Goal: Task Accomplishment & Management: Manage account settings

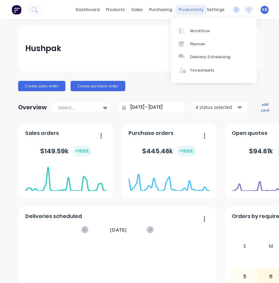
click at [189, 11] on div "productivity" at bounding box center [190, 10] width 31 height 10
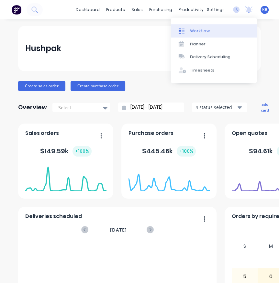
click at [197, 27] on link "Workflow" at bounding box center [214, 30] width 86 height 13
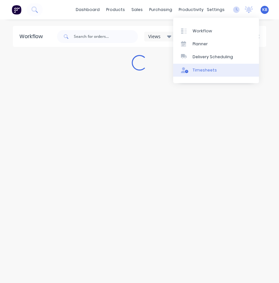
click at [204, 69] on div "Timesheets" at bounding box center [204, 70] width 24 height 6
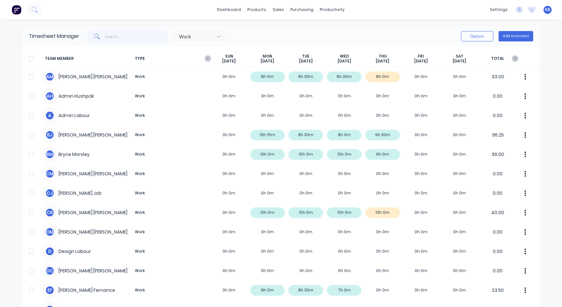
click at [122, 42] on div "Timesheet Manager Work Options Add timesheet" at bounding box center [280, 36] width 517 height 21
click at [125, 39] on input "text" at bounding box center [136, 36] width 63 height 13
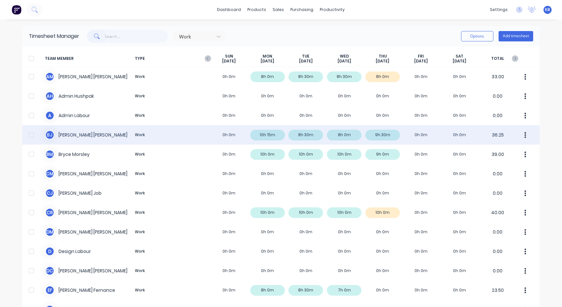
click at [278, 132] on button "button" at bounding box center [525, 134] width 14 height 13
click at [278, 135] on div "[PERSON_NAME] Work 0h 0m 10h 15m 8h 30m 8h 0m 9h 30m 0h 0m 0h 0m 36.25" at bounding box center [280, 134] width 517 height 19
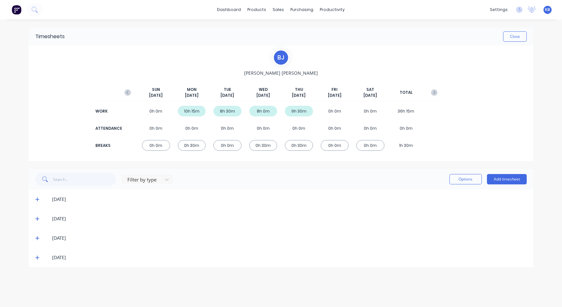
click at [36, 256] on icon at bounding box center [37, 257] width 4 height 5
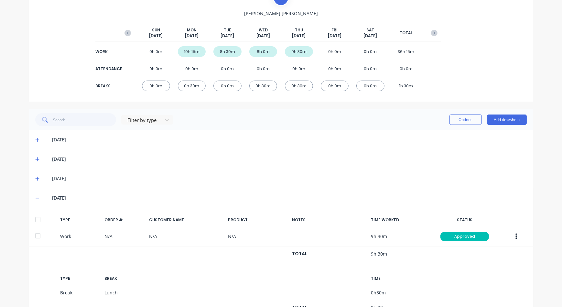
scroll to position [85, 0]
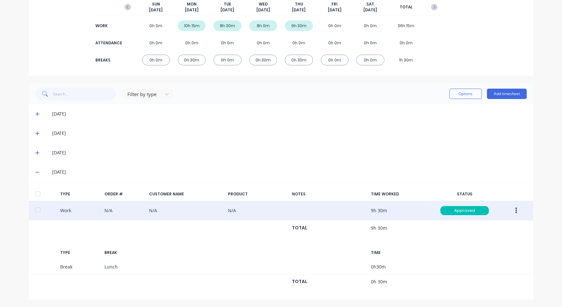
click at [278, 211] on button "button" at bounding box center [515, 211] width 15 height 12
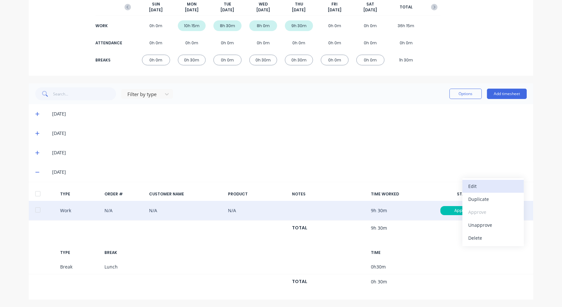
click at [278, 188] on div "Edit" at bounding box center [493, 185] width 50 height 9
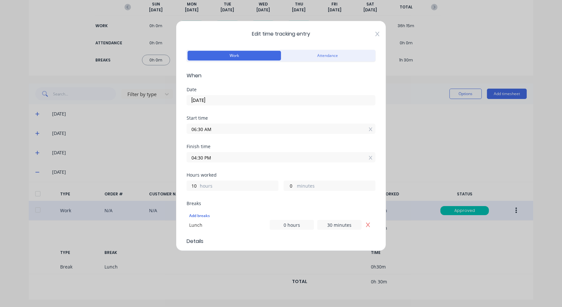
click at [278, 31] on icon at bounding box center [377, 33] width 4 height 5
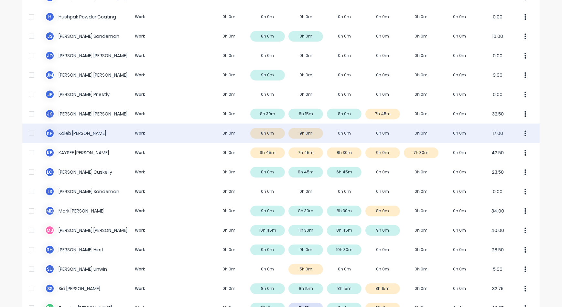
scroll to position [352, 0]
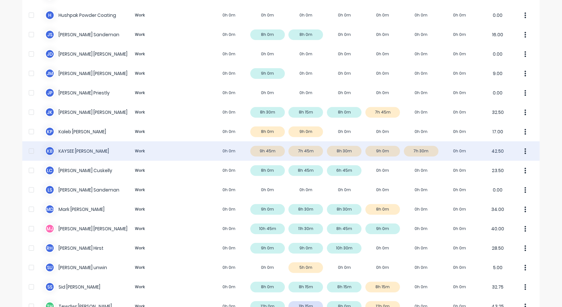
click at [69, 151] on div "K B [PERSON_NAME] Work 0h 0m 9h 45m 7h 45m 8h 30m 9h 0m 7h 30m 0h 0m 42.50" at bounding box center [280, 150] width 517 height 19
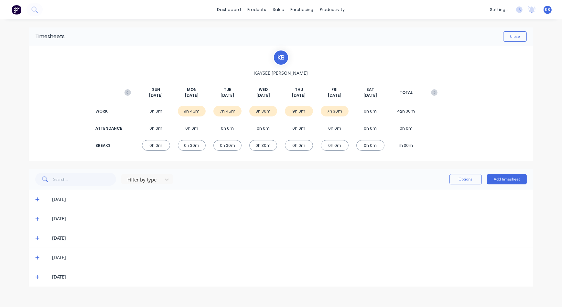
click at [36, 258] on icon at bounding box center [37, 257] width 4 height 5
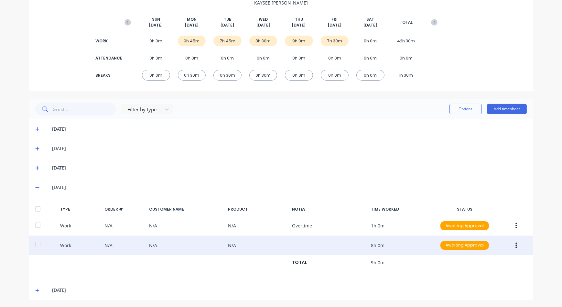
scroll to position [71, 0]
click at [278, 248] on button "button" at bounding box center [515, 245] width 15 height 12
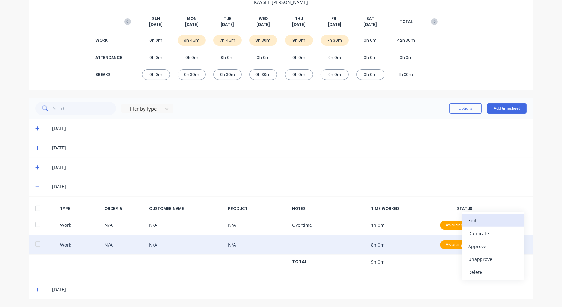
click at [278, 224] on div "Edit" at bounding box center [493, 220] width 50 height 9
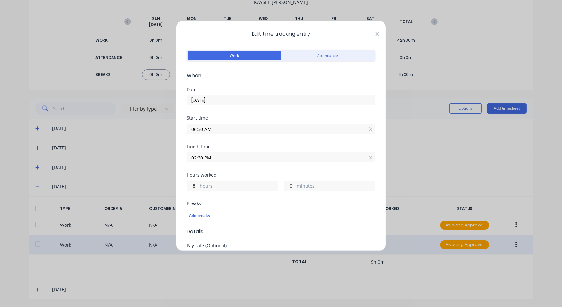
click at [278, 34] on icon at bounding box center [377, 33] width 4 height 5
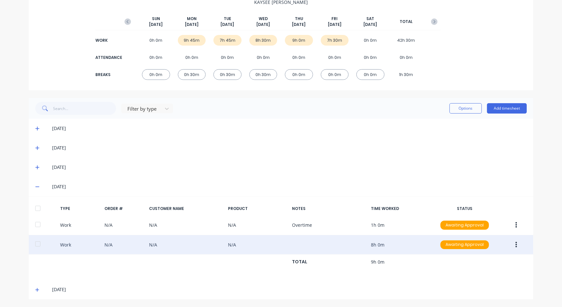
click at [37, 168] on span at bounding box center [38, 167] width 6 height 6
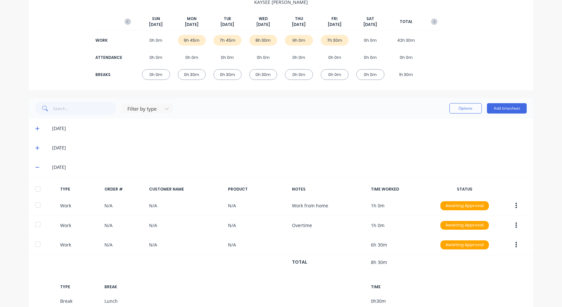
click at [35, 167] on icon at bounding box center [37, 167] width 4 height 1
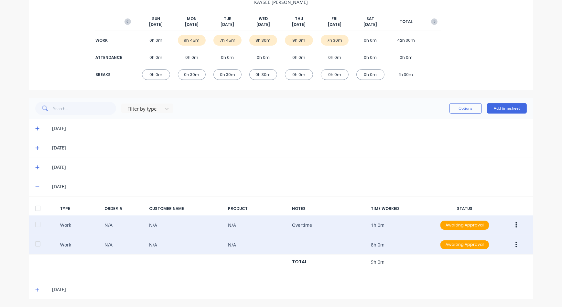
click at [278, 227] on icon "button" at bounding box center [516, 224] width 2 height 7
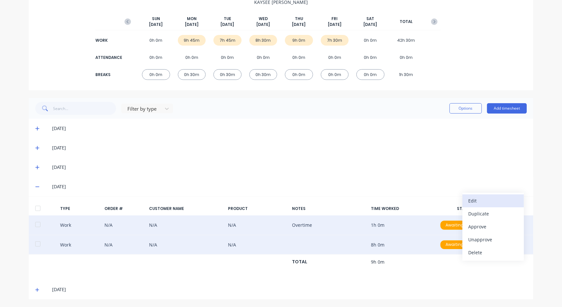
click at [278, 206] on button "Edit" at bounding box center [492, 200] width 61 height 13
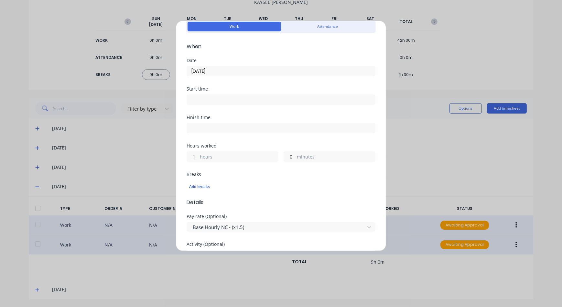
scroll to position [59, 0]
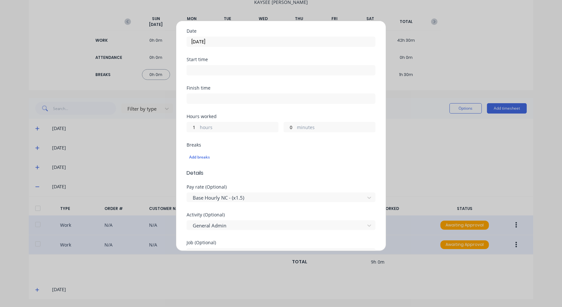
click at [278, 126] on label "minutes" at bounding box center [336, 128] width 78 height 8
click at [278, 126] on input "0" at bounding box center [289, 127] width 11 height 10
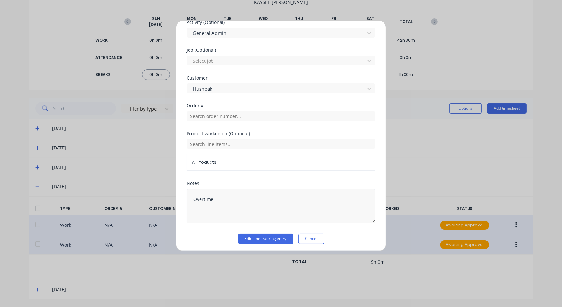
scroll to position [252, 0]
click at [278, 239] on button "Cancel" at bounding box center [311, 237] width 26 height 10
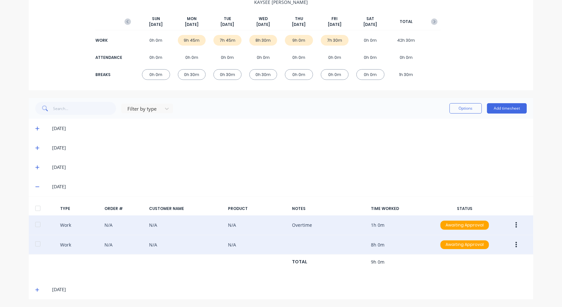
click at [278, 242] on button "button" at bounding box center [515, 245] width 15 height 12
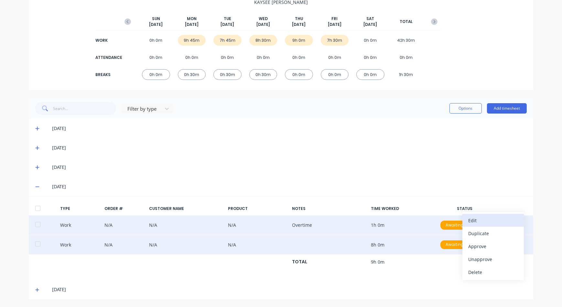
click at [278, 225] on button "Edit" at bounding box center [492, 220] width 61 height 13
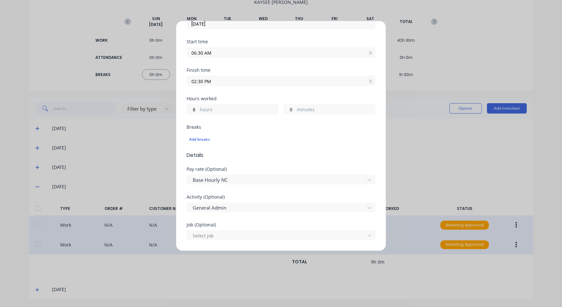
scroll to position [47, 0]
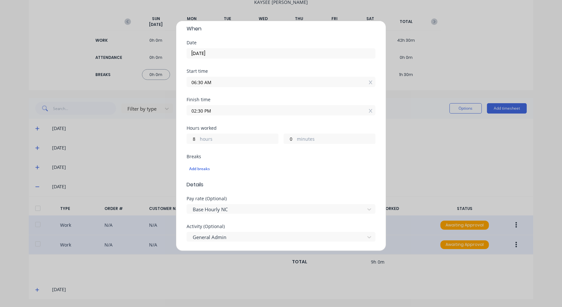
click at [222, 112] on input "02:30 PM" at bounding box center [281, 110] width 188 height 10
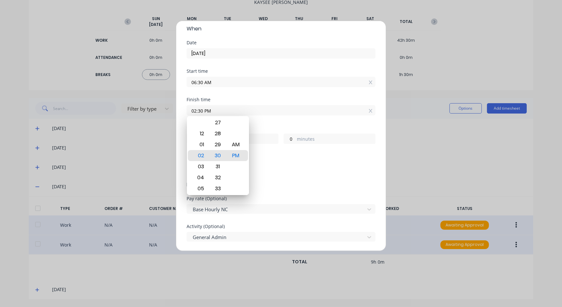
click at [278, 113] on input "02:30 PM" at bounding box center [281, 110] width 188 height 10
click at [278, 181] on div "Edit time tracking entry Work Attendance When Date [DATE] Start time 06:30 AM F…" at bounding box center [281, 153] width 562 height 307
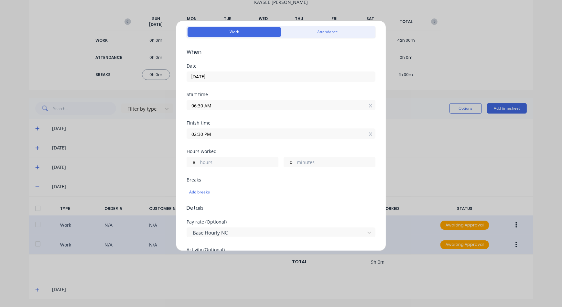
scroll to position [0, 0]
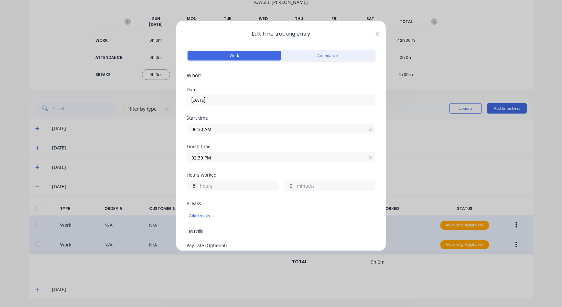
click at [278, 34] on icon at bounding box center [377, 33] width 4 height 5
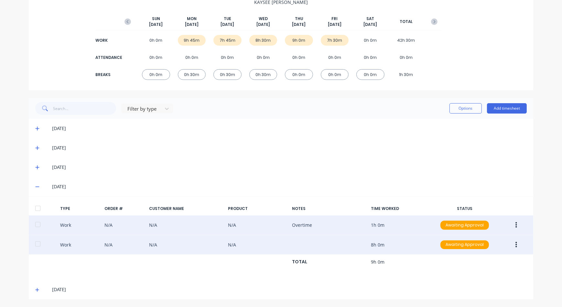
click at [36, 188] on icon at bounding box center [37, 186] width 4 height 5
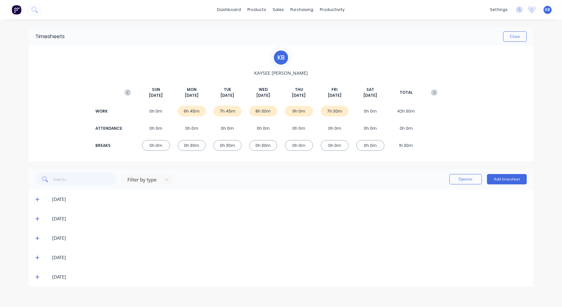
click at [37, 279] on span at bounding box center [38, 276] width 6 height 6
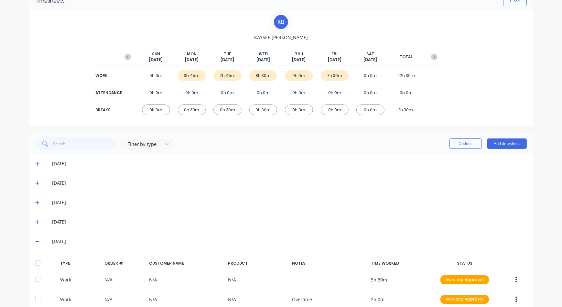
scroll to position [71, 0]
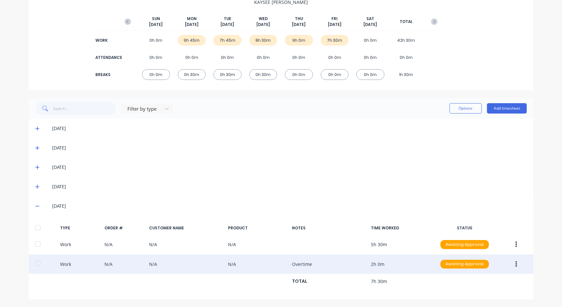
click at [278, 264] on button "button" at bounding box center [515, 264] width 15 height 12
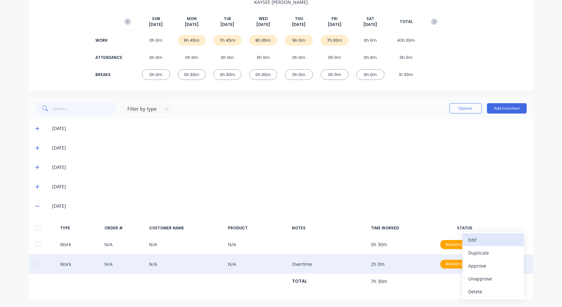
click at [278, 235] on div "Edit" at bounding box center [493, 239] width 50 height 9
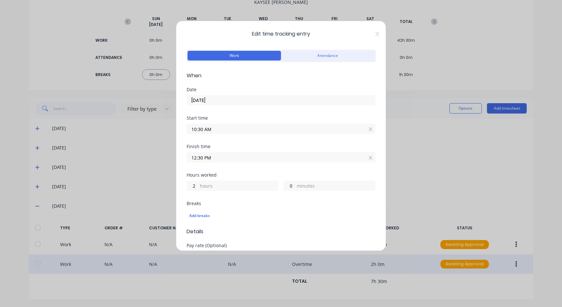
click at [278, 37] on div "Edit time tracking entry Work Attendance When Date [DATE] Start time 10:30 AM F…" at bounding box center [281, 136] width 210 height 230
click at [278, 32] on icon at bounding box center [377, 34] width 4 height 5
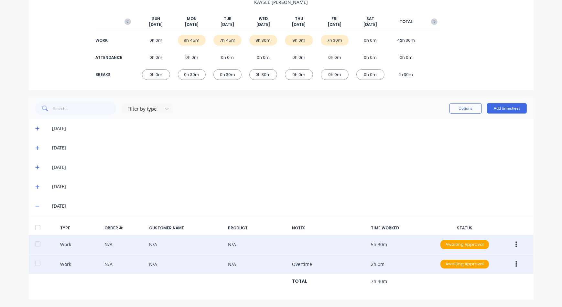
click at [278, 245] on icon "button" at bounding box center [516, 244] width 2 height 7
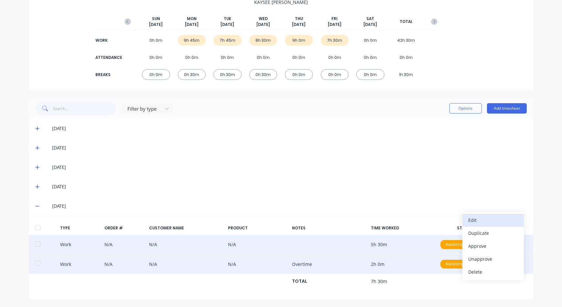
click at [278, 223] on div "Edit" at bounding box center [493, 219] width 50 height 9
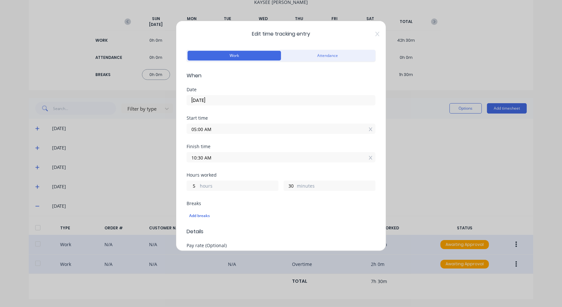
click at [278, 34] on icon at bounding box center [377, 34] width 4 height 5
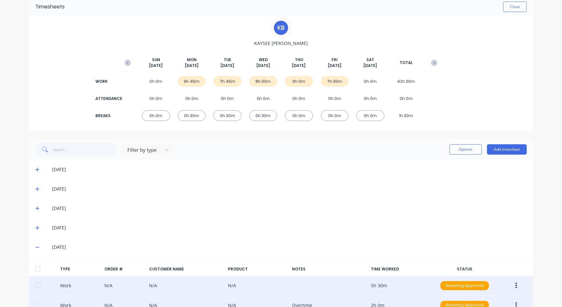
scroll to position [0, 0]
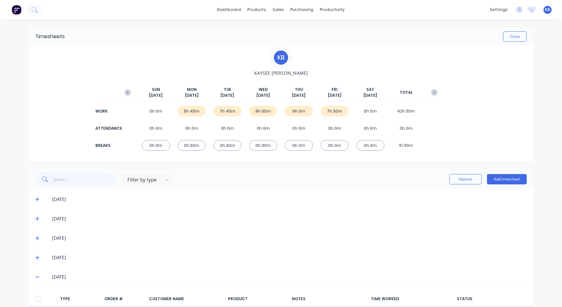
click at [37, 240] on span at bounding box center [38, 238] width 6 height 6
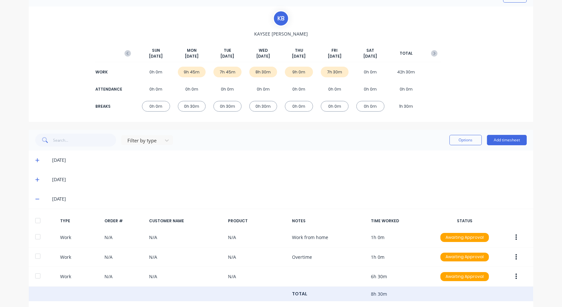
scroll to position [88, 0]
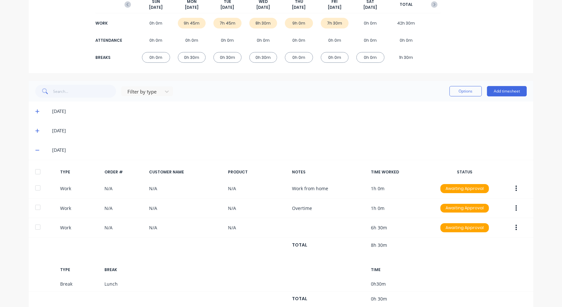
click at [38, 109] on span at bounding box center [38, 111] width 6 height 6
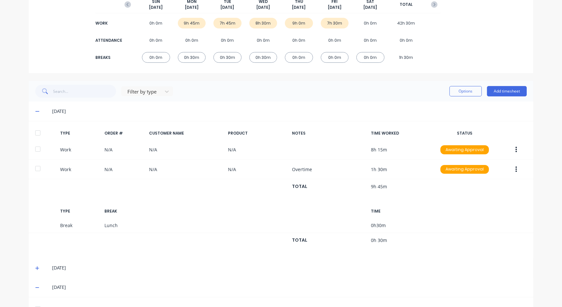
click at [37, 110] on span at bounding box center [38, 111] width 6 height 6
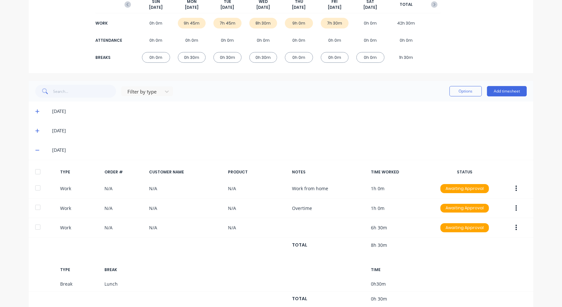
click at [36, 110] on icon at bounding box center [37, 111] width 4 height 5
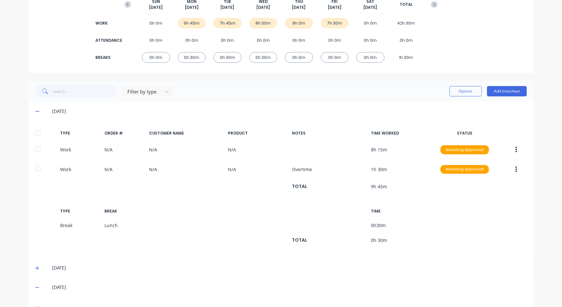
click at [35, 113] on icon at bounding box center [37, 111] width 4 height 5
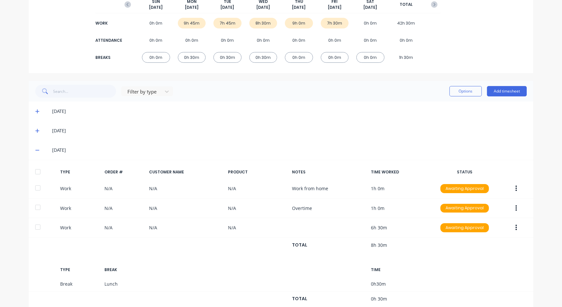
click at [36, 131] on icon at bounding box center [37, 130] width 4 height 5
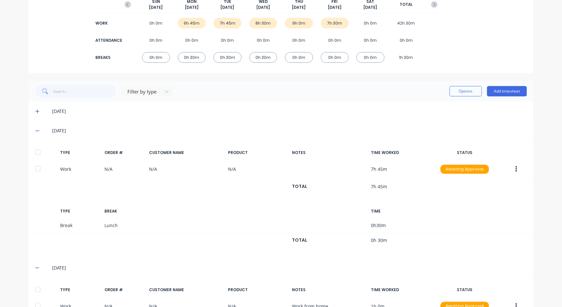
click at [35, 111] on icon at bounding box center [37, 112] width 4 height 4
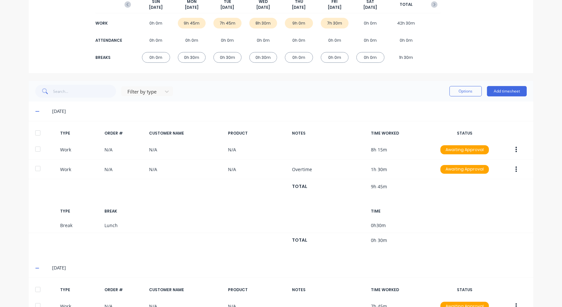
click at [35, 113] on span at bounding box center [38, 111] width 6 height 6
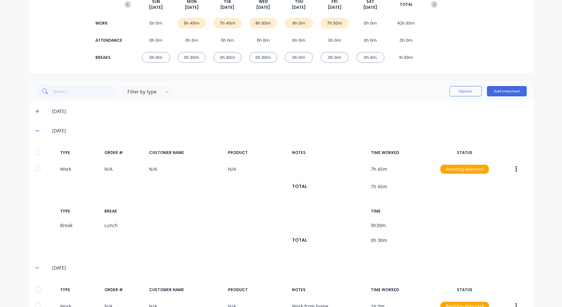
click at [36, 129] on icon at bounding box center [37, 130] width 4 height 5
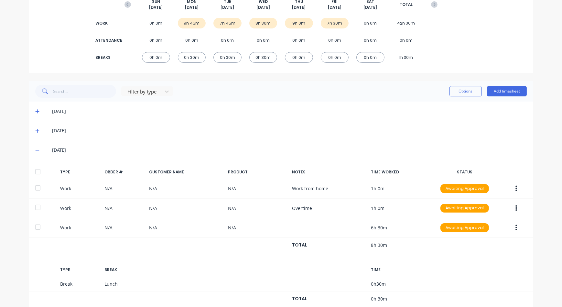
click at [37, 148] on icon at bounding box center [37, 150] width 4 height 5
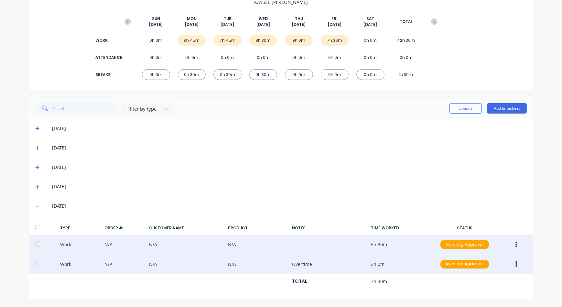
click at [37, 147] on icon at bounding box center [37, 148] width 4 height 4
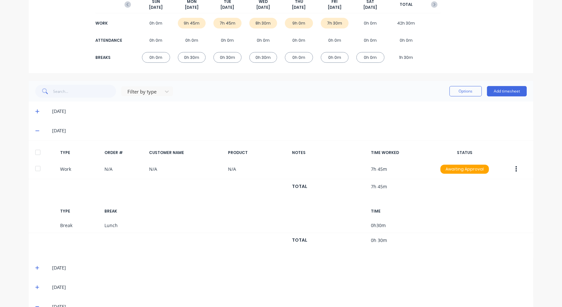
click at [36, 131] on icon at bounding box center [37, 130] width 4 height 5
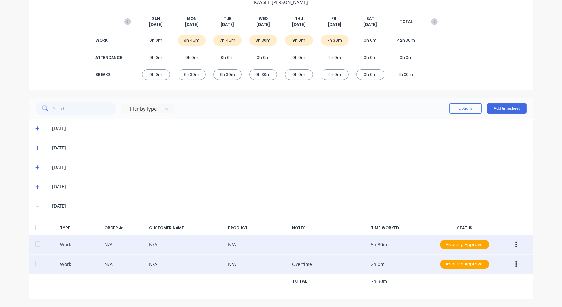
click at [36, 164] on span at bounding box center [38, 167] width 6 height 6
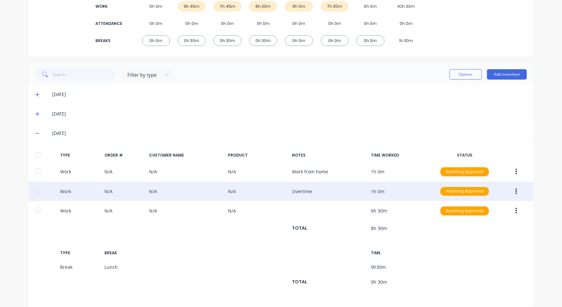
scroll to position [117, 0]
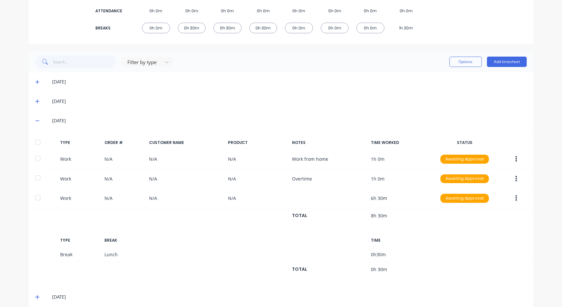
click at [36, 121] on icon at bounding box center [37, 121] width 4 height 1
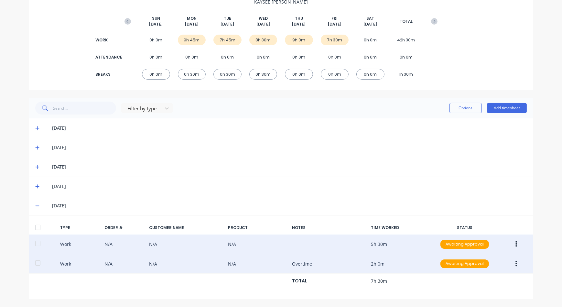
scroll to position [71, 0]
click at [35, 206] on icon at bounding box center [37, 206] width 4 height 5
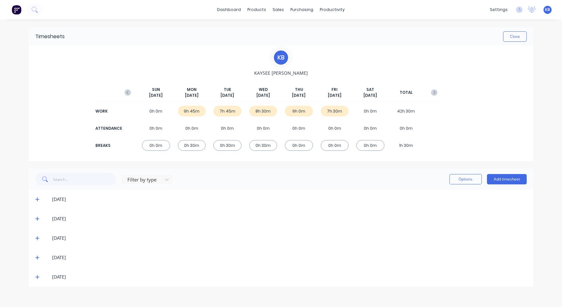
scroll to position [0, 0]
